Goal: Task Accomplishment & Management: Use online tool/utility

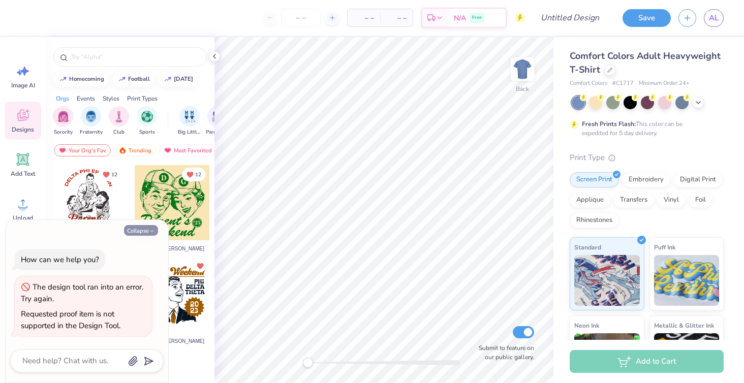
click at [146, 228] on button "Collapse" at bounding box center [141, 230] width 34 height 11
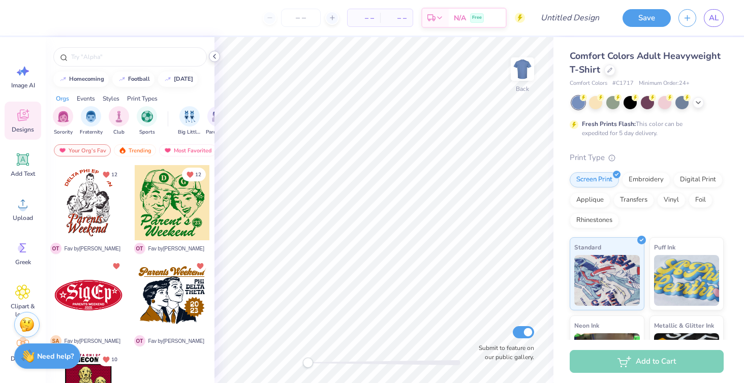
click at [215, 52] on icon at bounding box center [214, 56] width 8 height 8
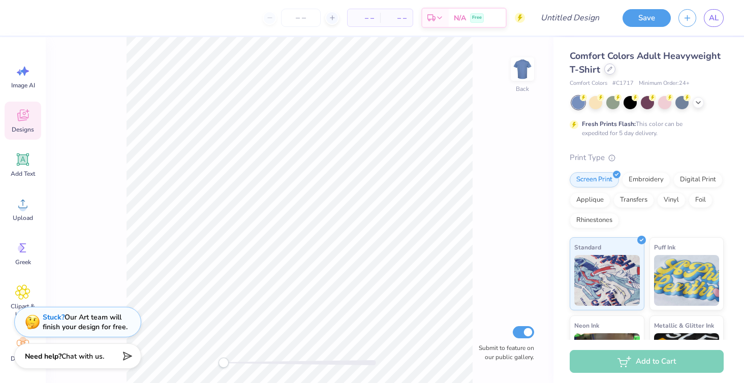
click at [607, 68] on icon at bounding box center [609, 69] width 5 height 5
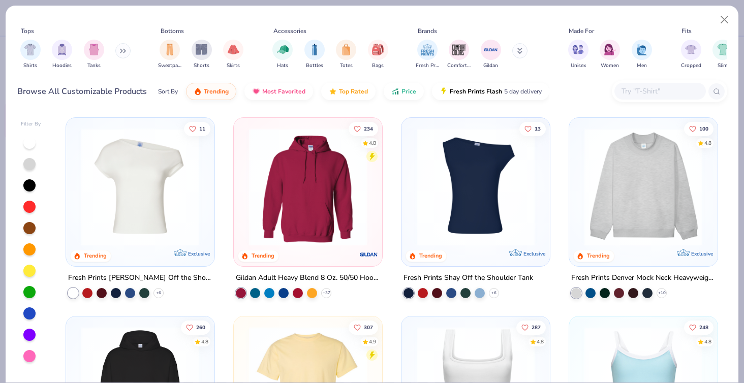
click at [161, 182] on img at bounding box center [140, 187] width 128 height 118
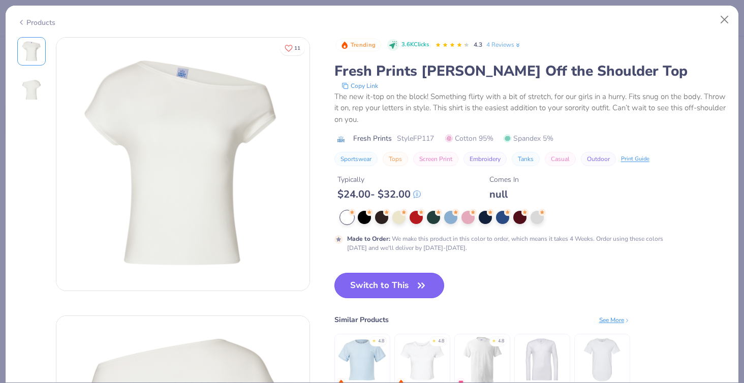
click at [362, 278] on button "Switch to This" at bounding box center [389, 285] width 110 height 25
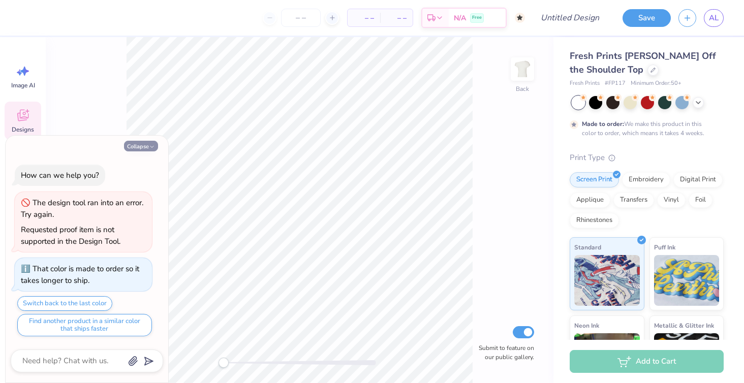
click at [145, 147] on button "Collapse" at bounding box center [141, 146] width 34 height 11
type textarea "x"
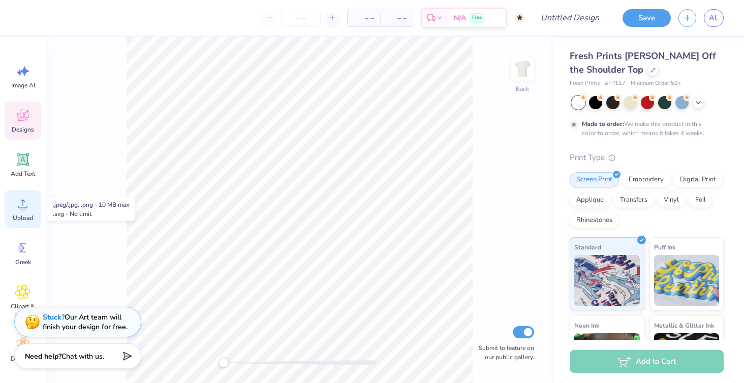
click at [23, 199] on icon at bounding box center [22, 203] width 15 height 15
click at [25, 218] on span "Upload" at bounding box center [23, 218] width 20 height 8
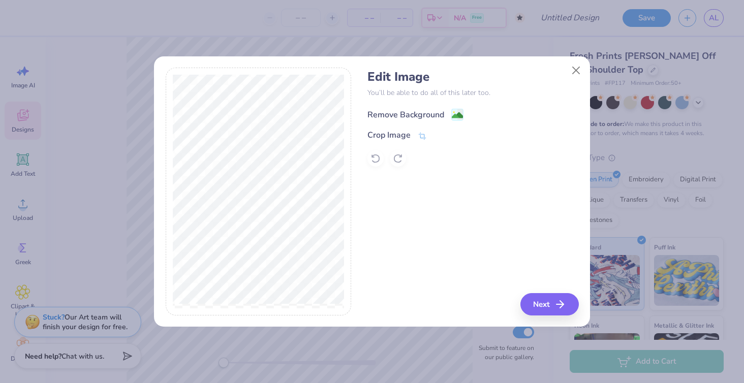
click at [409, 112] on div "Remove Background" at bounding box center [405, 115] width 77 height 12
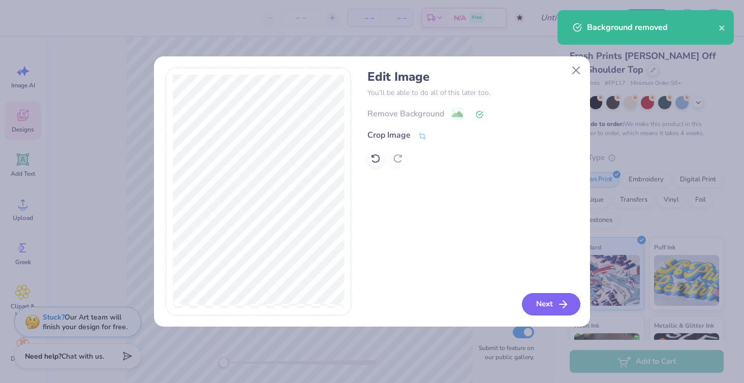
click at [545, 313] on button "Next" at bounding box center [551, 304] width 58 height 22
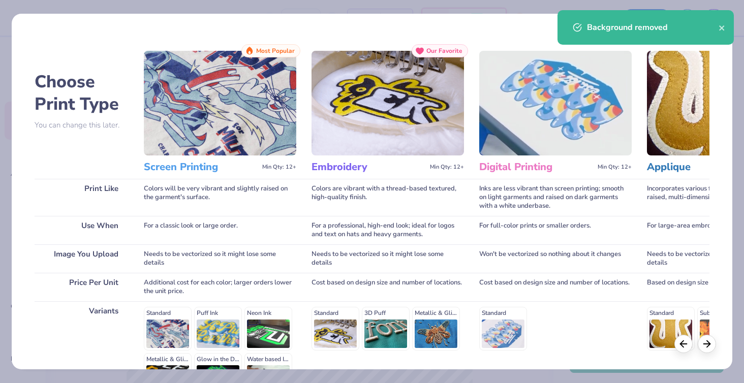
scroll to position [123, 0]
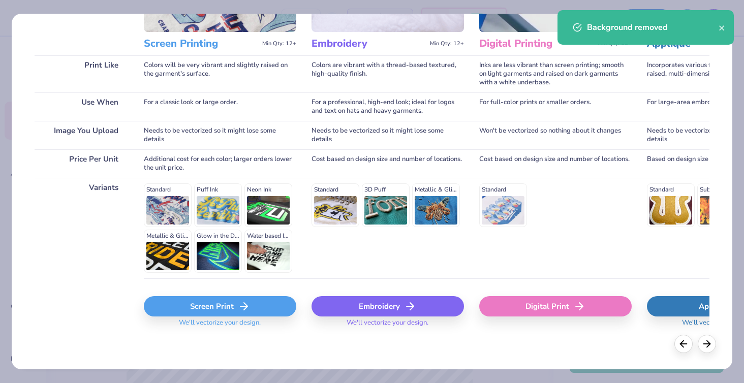
click at [218, 308] on div "Screen Print" at bounding box center [220, 306] width 152 height 20
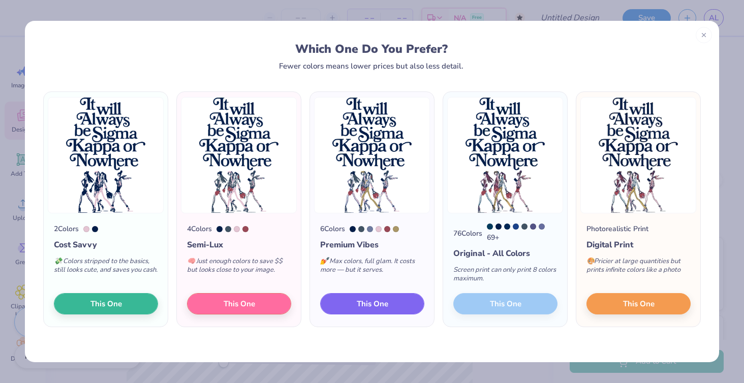
click at [387, 301] on span "This One" at bounding box center [372, 304] width 31 height 12
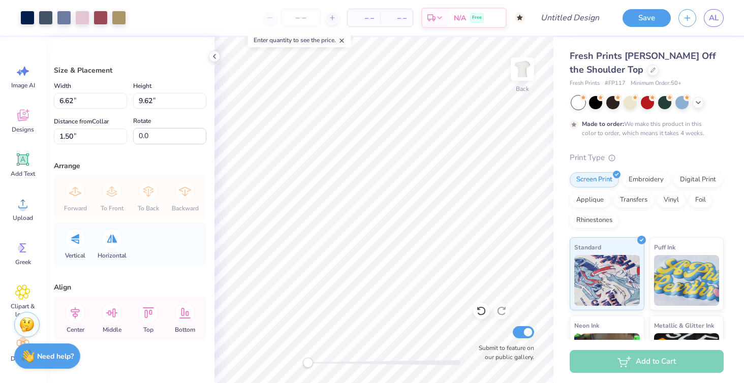
type input "6.62"
type input "9.62"
click at [144, 99] on input "9.62" at bounding box center [169, 101] width 73 height 16
type input "10.25"
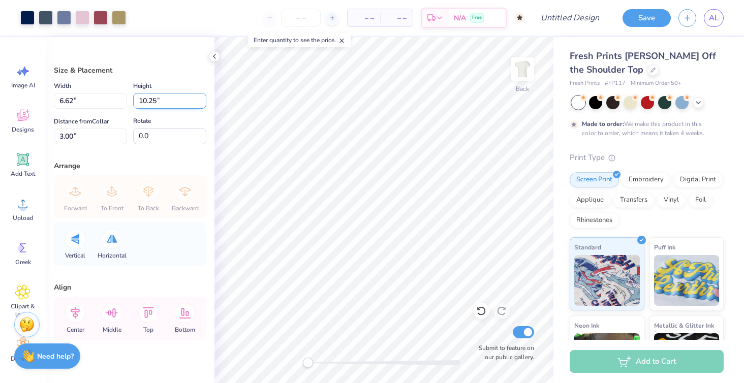
type input "7.06"
click at [79, 317] on icon at bounding box center [75, 313] width 20 height 20
click at [79, 136] on input "2.68" at bounding box center [90, 137] width 73 height 16
type input "2"
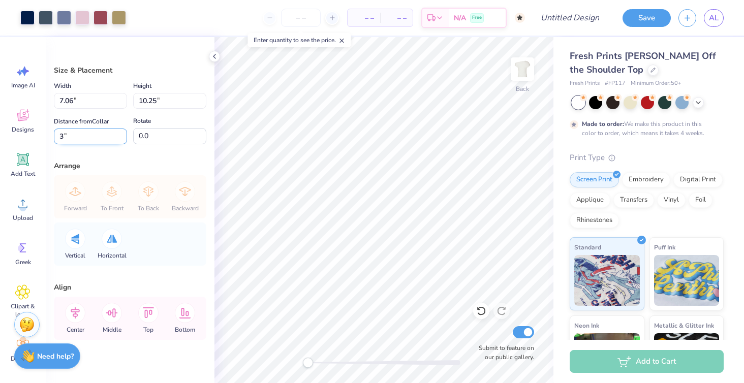
type input "3"
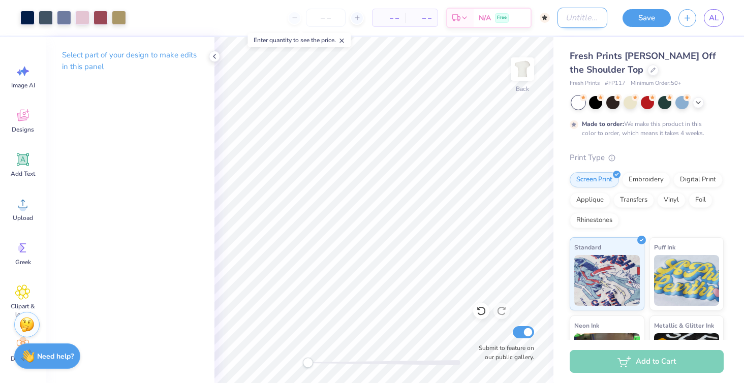
click at [541, 19] on div "Art colors – – Per Item – – Total Est. Delivery N/A Free Design Title Save AL" at bounding box center [372, 18] width 744 height 36
type input "SK TEE"
click at [288, 21] on div at bounding box center [326, 18] width 76 height 18
click at [210, 57] on div at bounding box center [214, 56] width 11 height 11
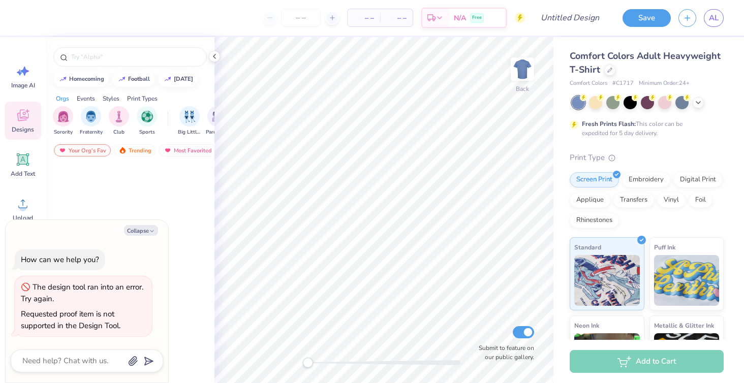
type textarea "x"
